Goal: Find specific page/section: Find specific page/section

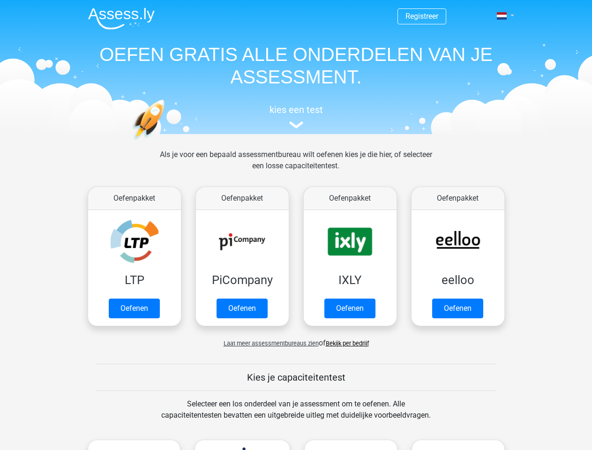
click at [503, 16] on span at bounding box center [502, 16] width 10 height 8
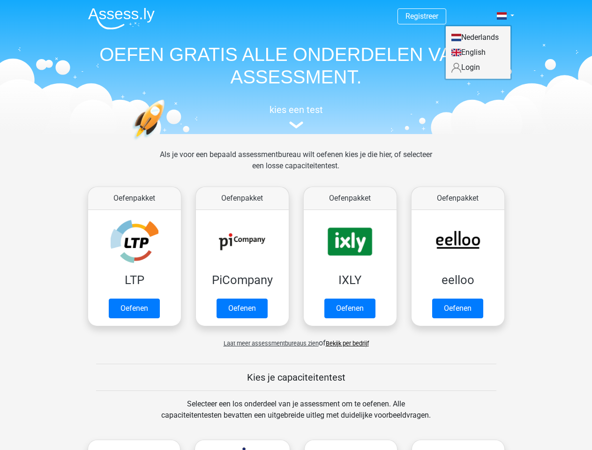
click at [269, 343] on span "Laat meer assessmentbureaus zien" at bounding box center [271, 343] width 95 height 7
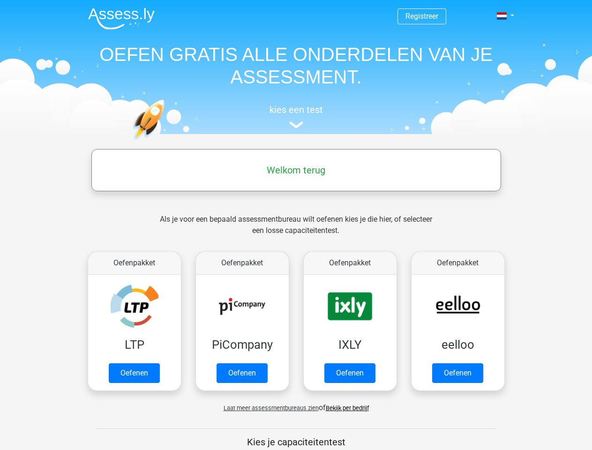
click at [503, 16] on span at bounding box center [502, 16] width 10 height 8
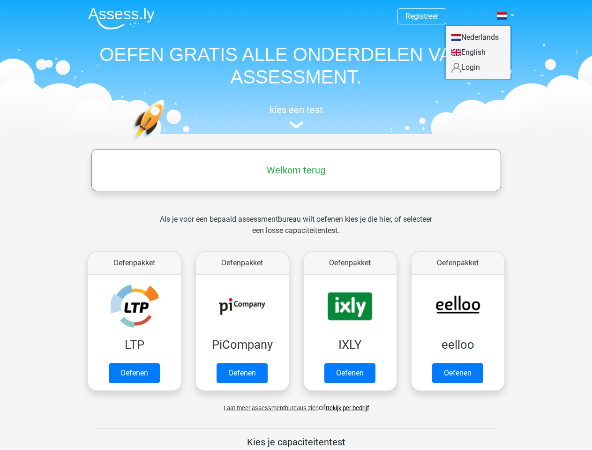
click at [269, 408] on span "Laat meer assessmentbureaus zien" at bounding box center [271, 408] width 95 height 7
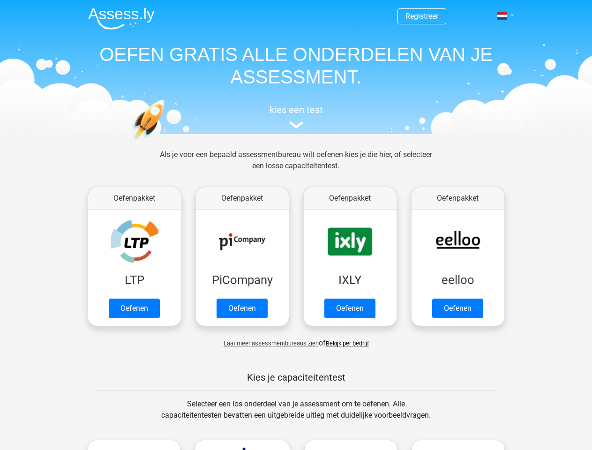
click at [503, 16] on span at bounding box center [502, 16] width 10 height 8
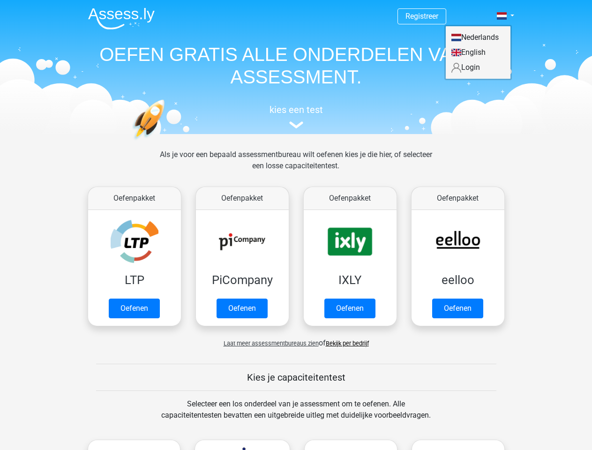
click at [269, 343] on span "Laat meer assessmentbureaus zien" at bounding box center [271, 343] width 95 height 7
